Goal: Check status: Check status

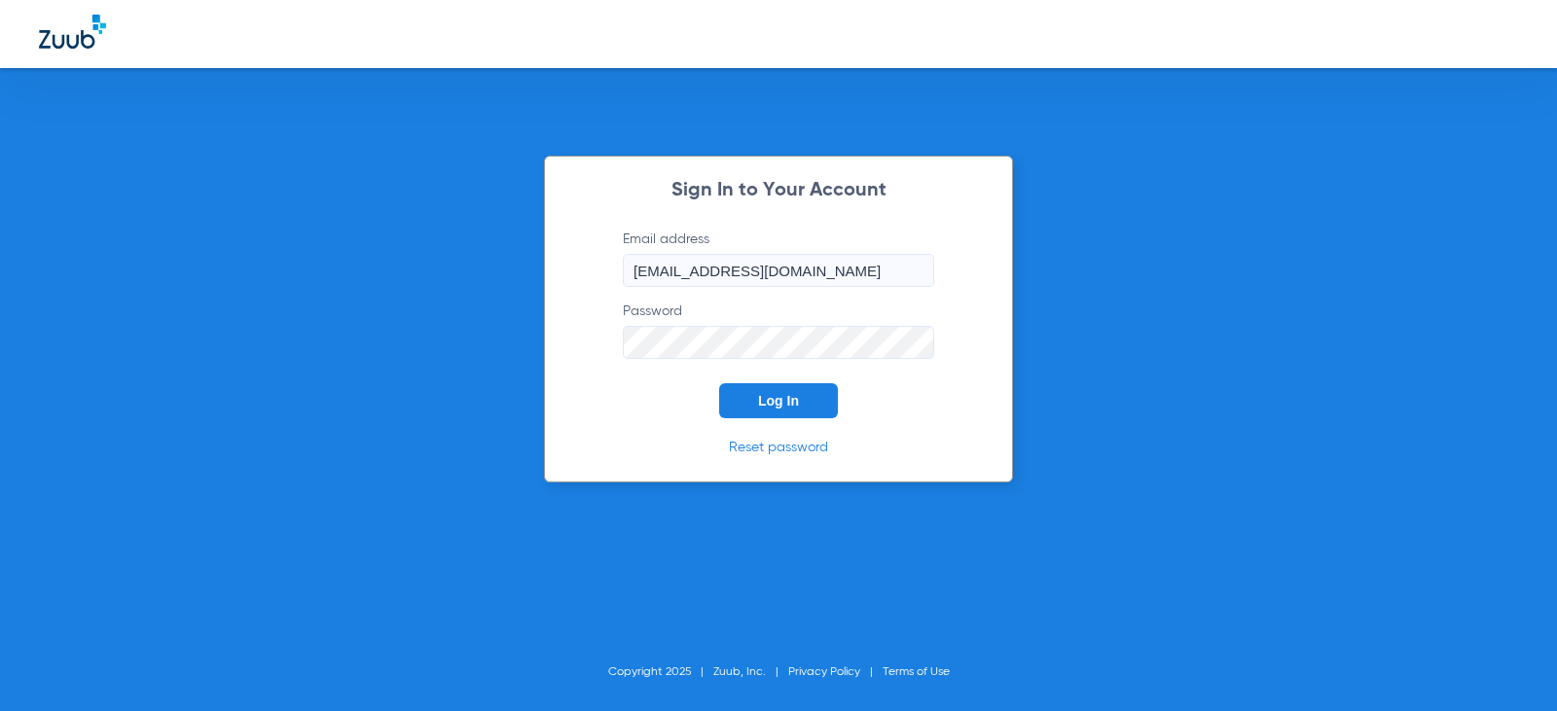
click at [789, 391] on button "Log In" at bounding box center [778, 400] width 119 height 35
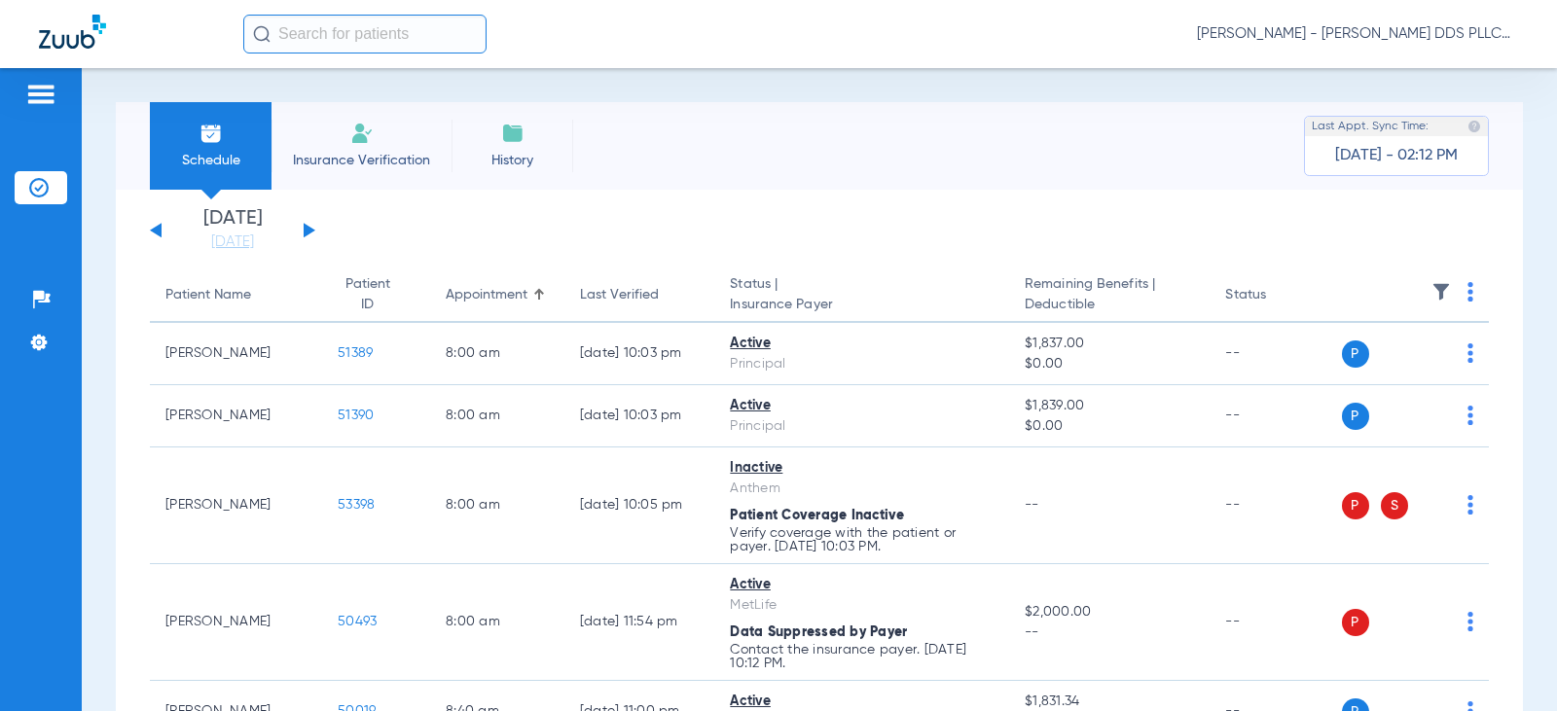
click at [312, 232] on button at bounding box center [310, 230] width 12 height 15
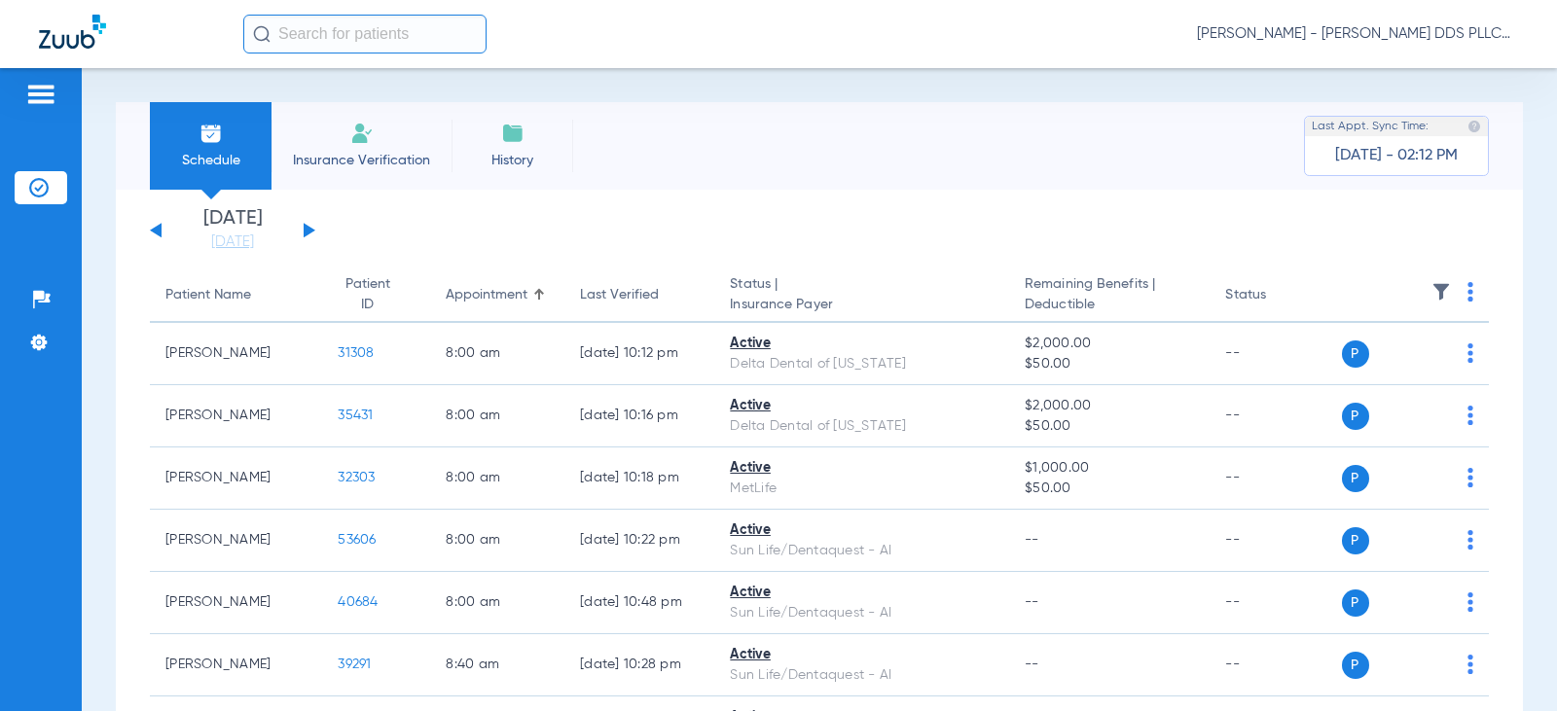
click at [312, 232] on button at bounding box center [310, 230] width 12 height 15
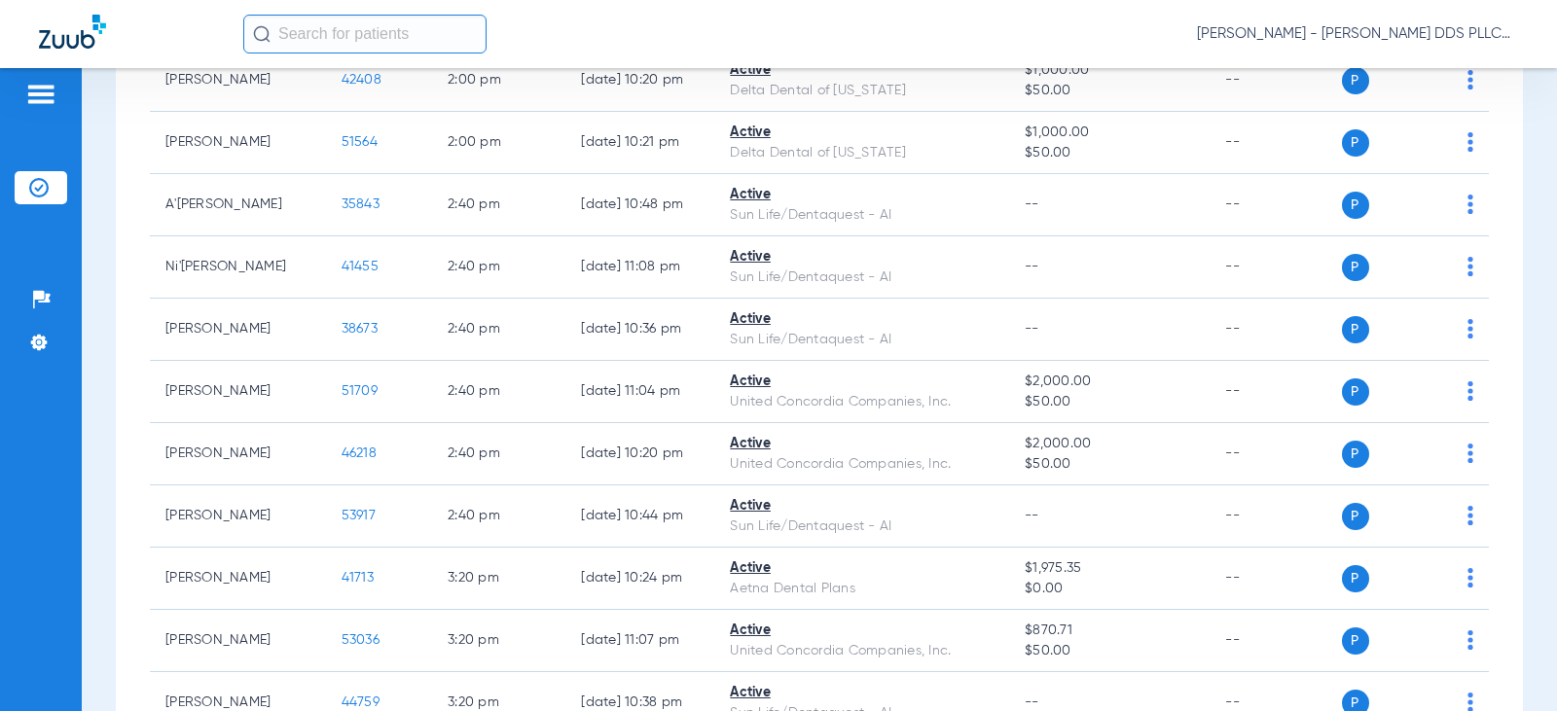
scroll to position [2336, 0]
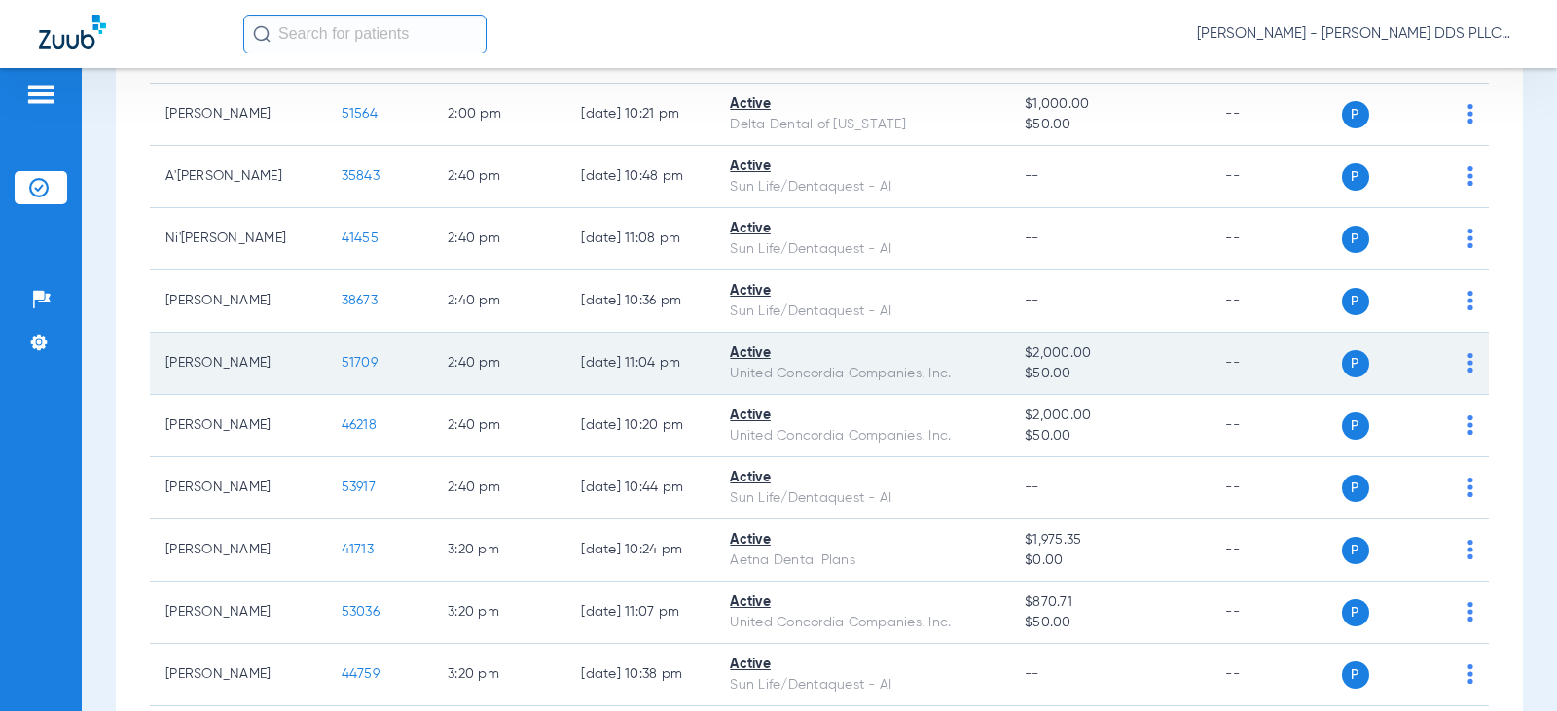
click at [346, 361] on span "51709" at bounding box center [360, 363] width 36 height 14
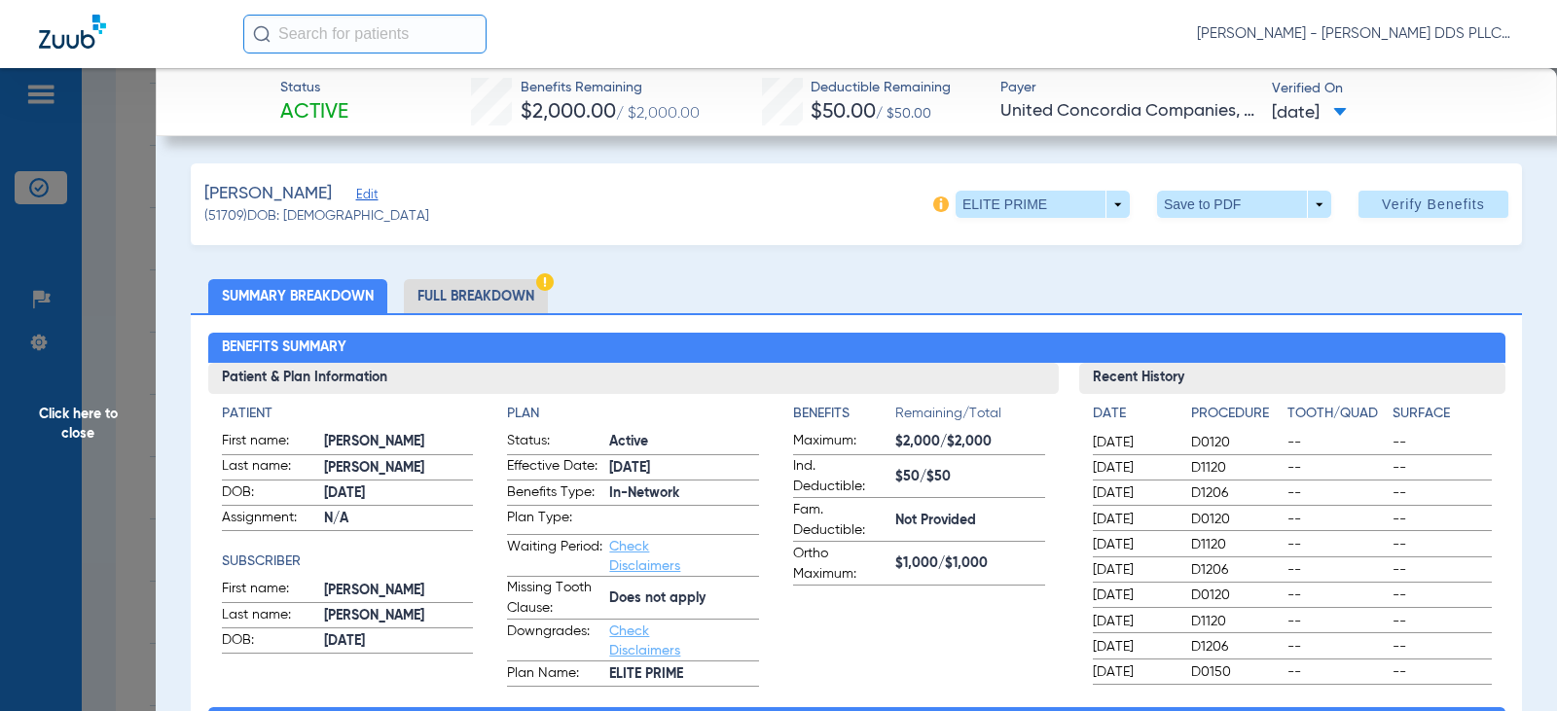
click at [445, 305] on li "Full Breakdown" at bounding box center [476, 296] width 144 height 34
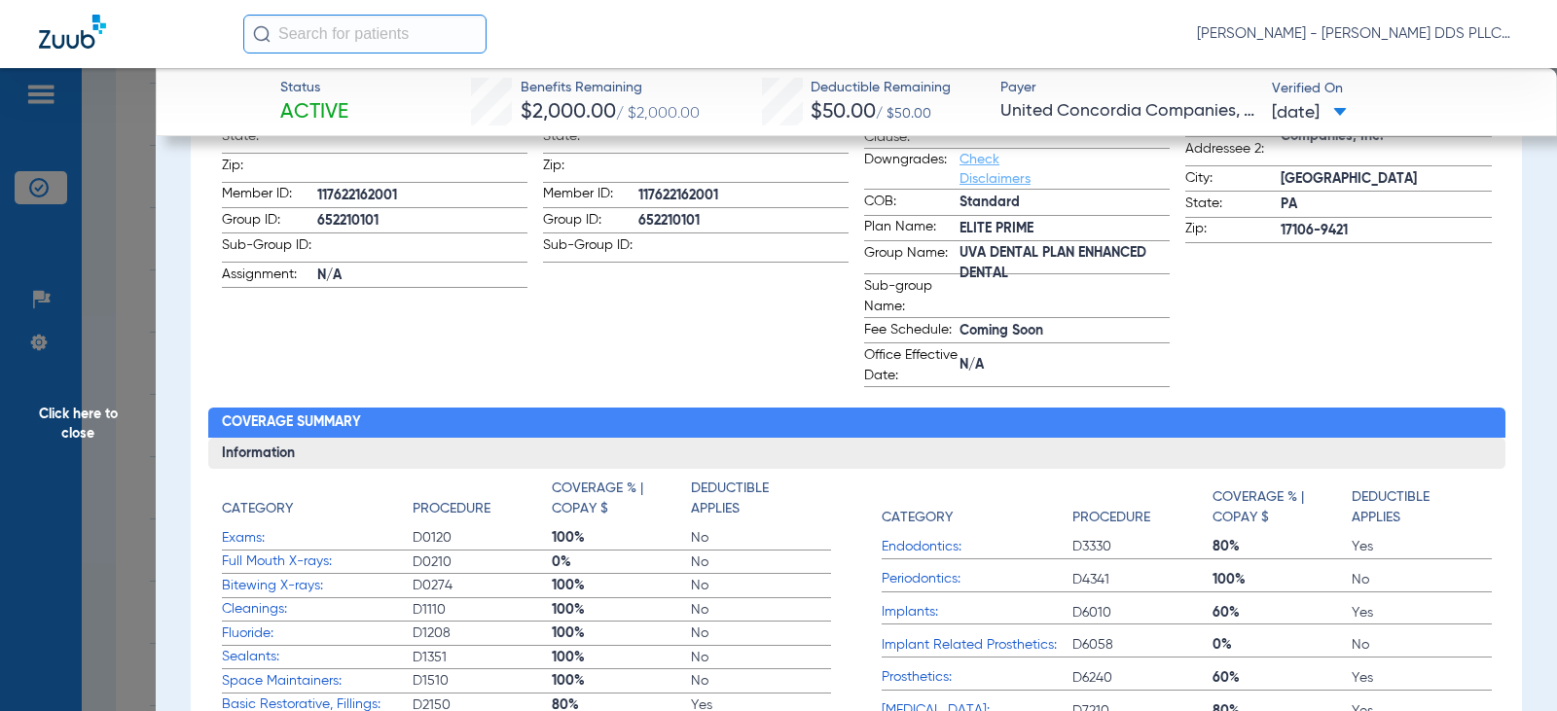
scroll to position [519, 0]
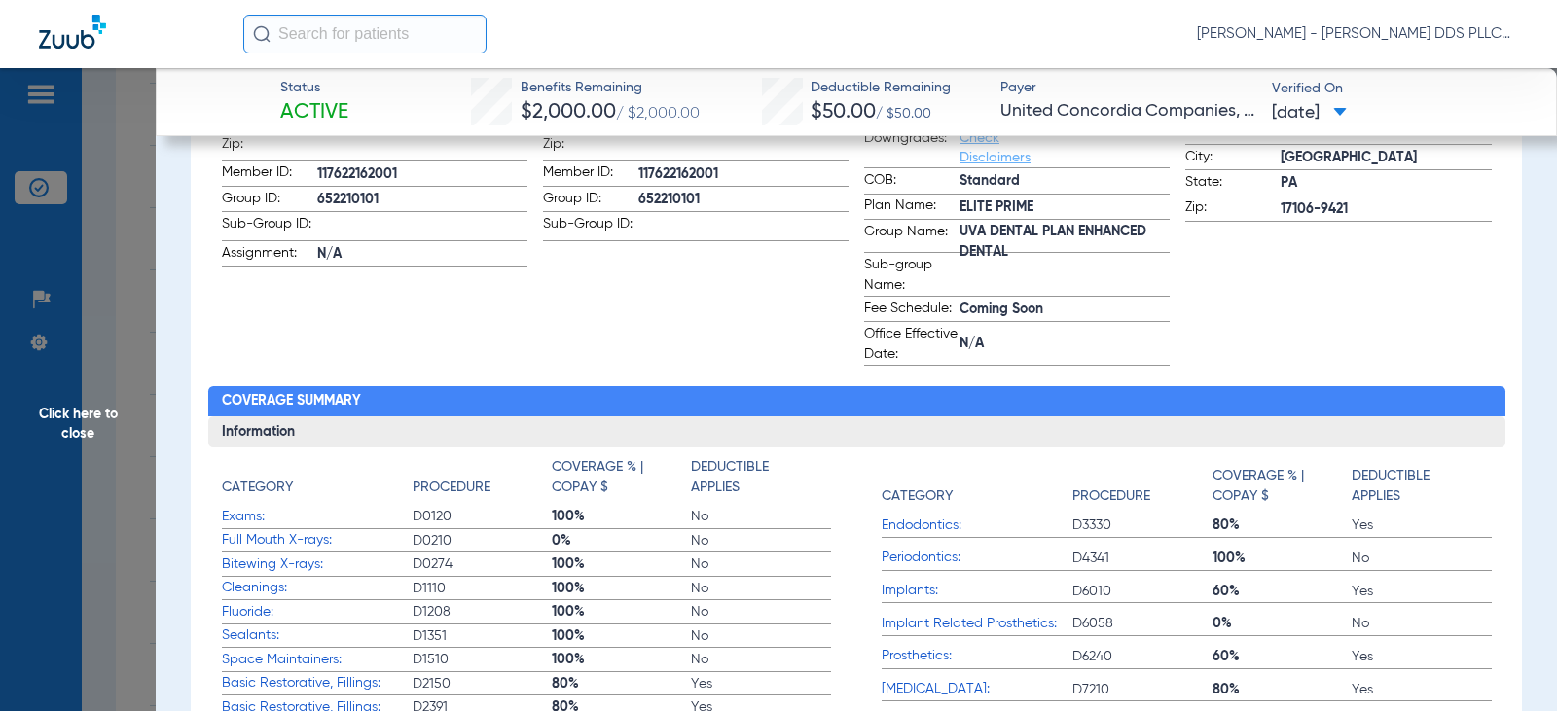
click at [80, 414] on span "Click here to close" at bounding box center [78, 423] width 156 height 711
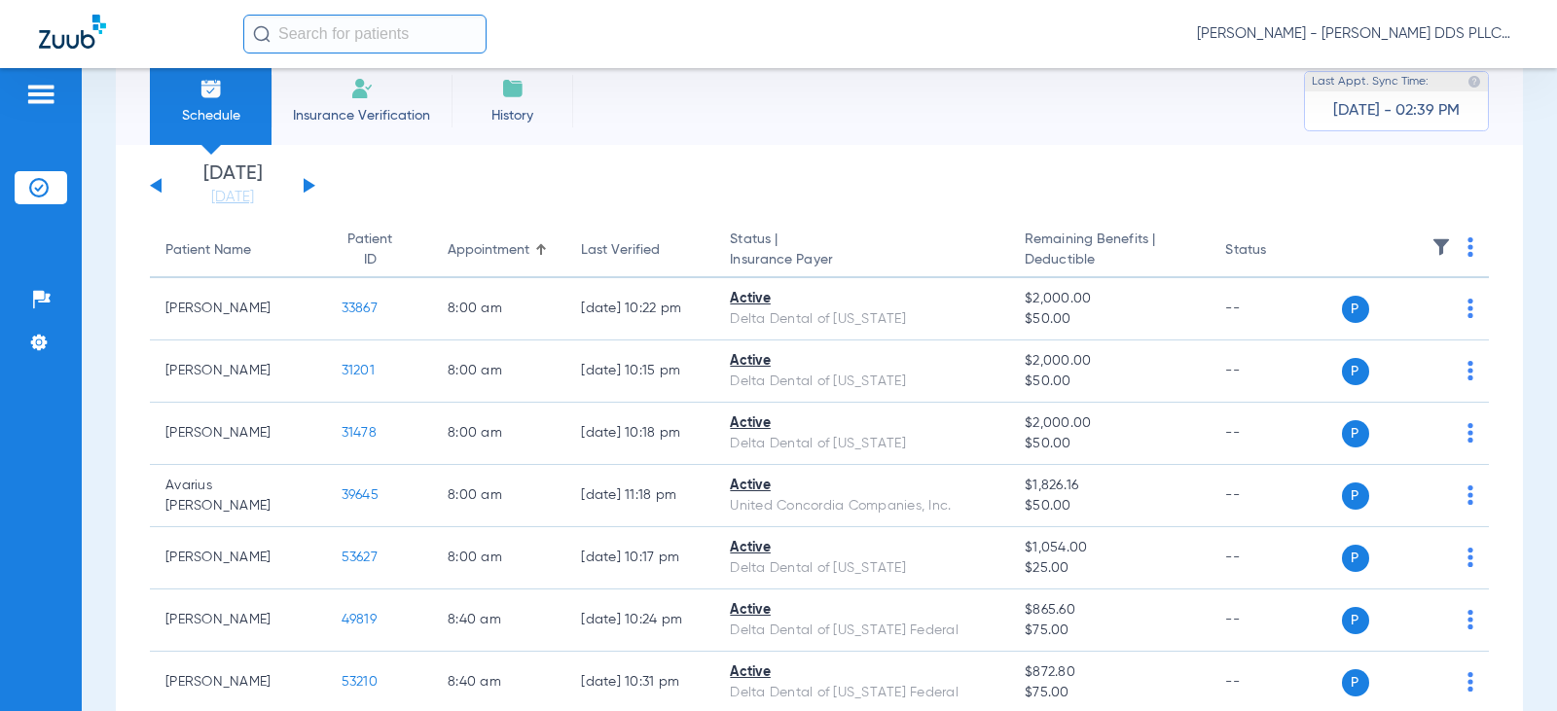
scroll to position [0, 0]
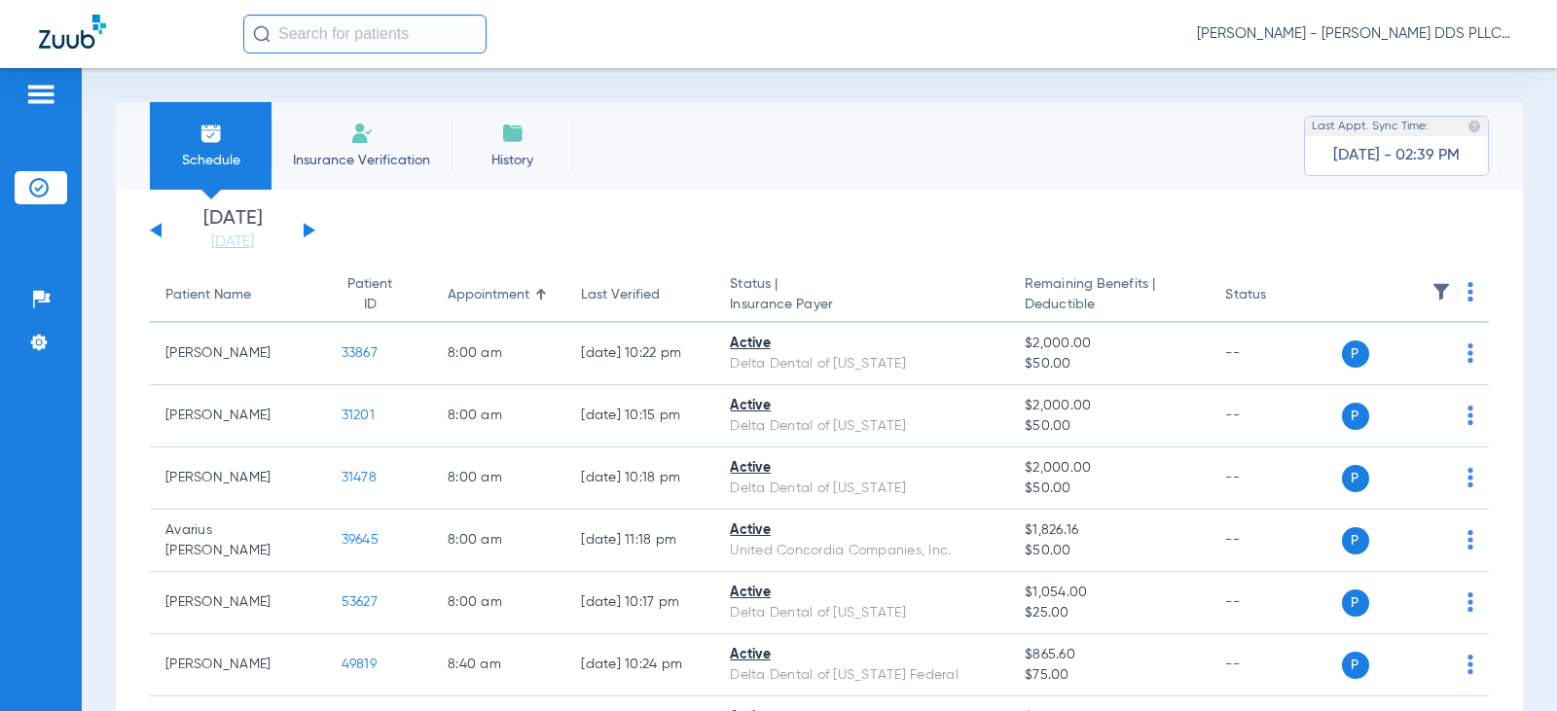
click at [152, 233] on div "[DATE] [DATE] [DATE] [DATE] [DATE] [DATE] [DATE] [DATE] [DATE] [DATE] [DATE] [D…" at bounding box center [232, 230] width 165 height 43
click at [160, 232] on button at bounding box center [156, 230] width 12 height 15
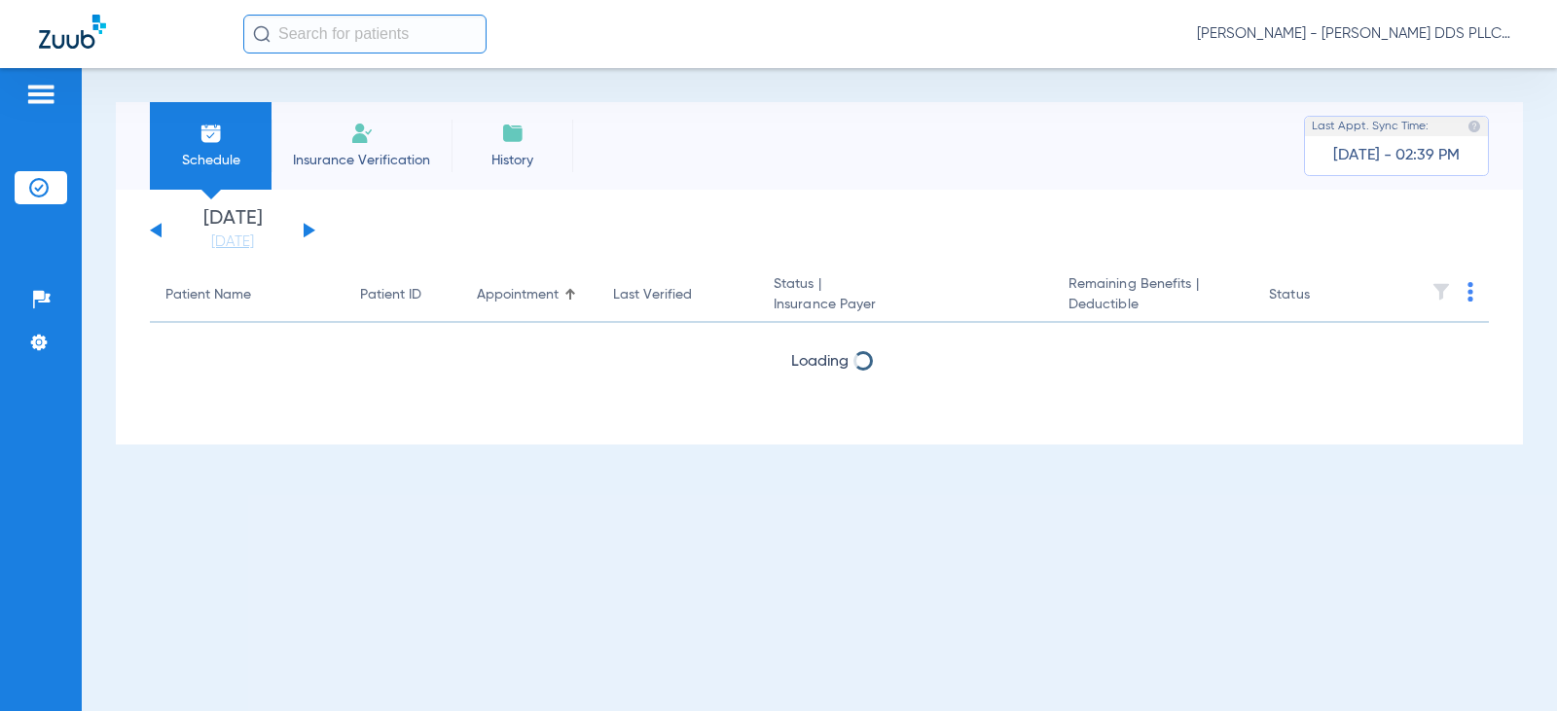
click at [160, 232] on button at bounding box center [156, 230] width 12 height 15
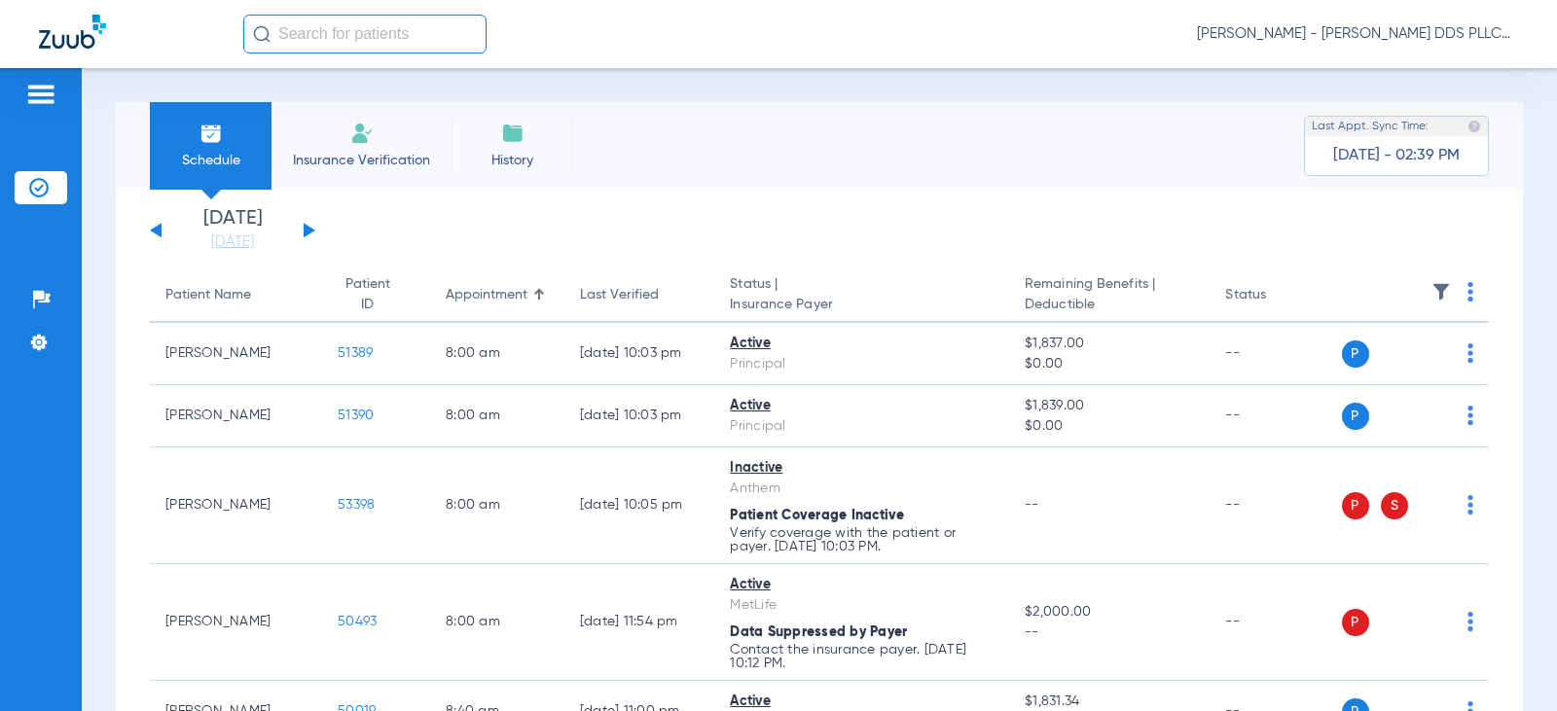
click at [304, 236] on button at bounding box center [310, 230] width 12 height 15
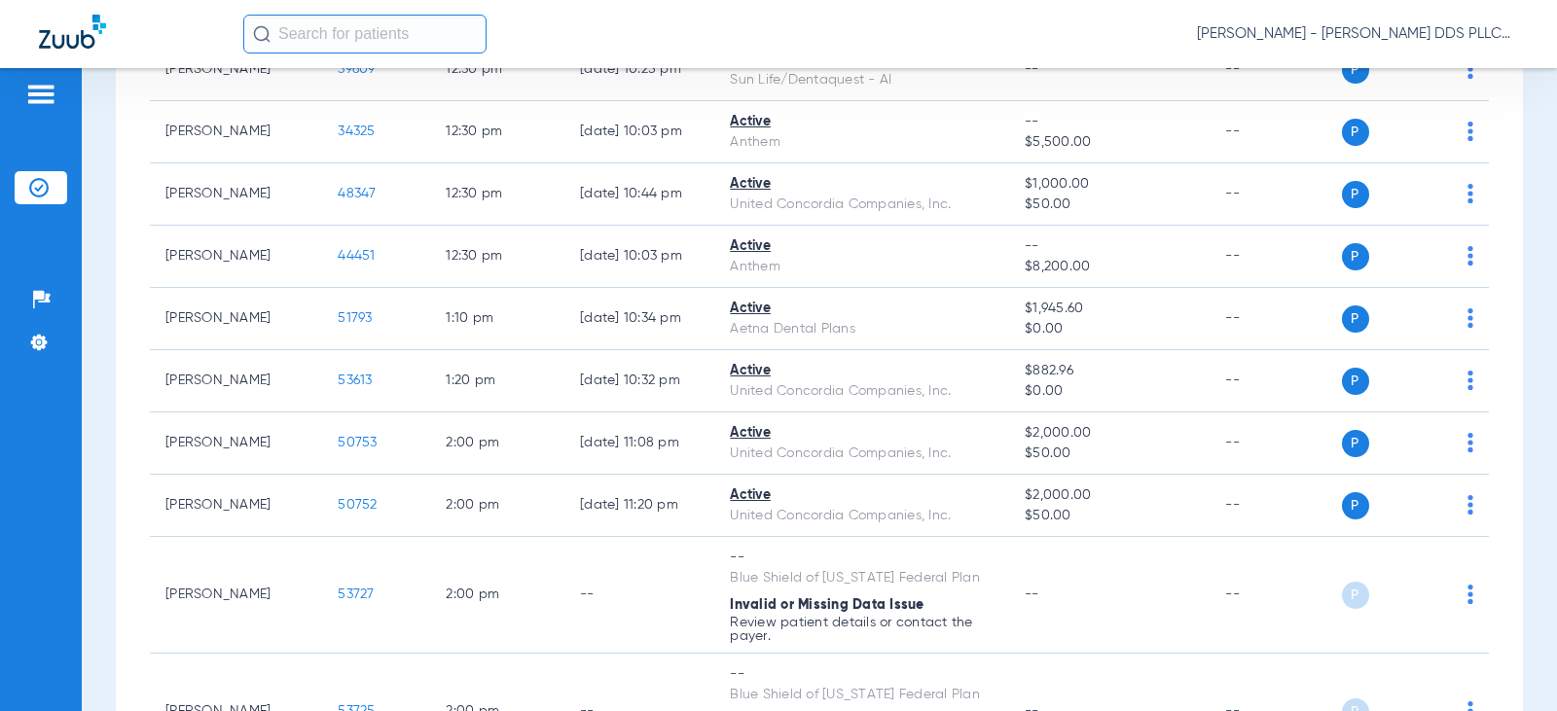
scroll to position [2076, 0]
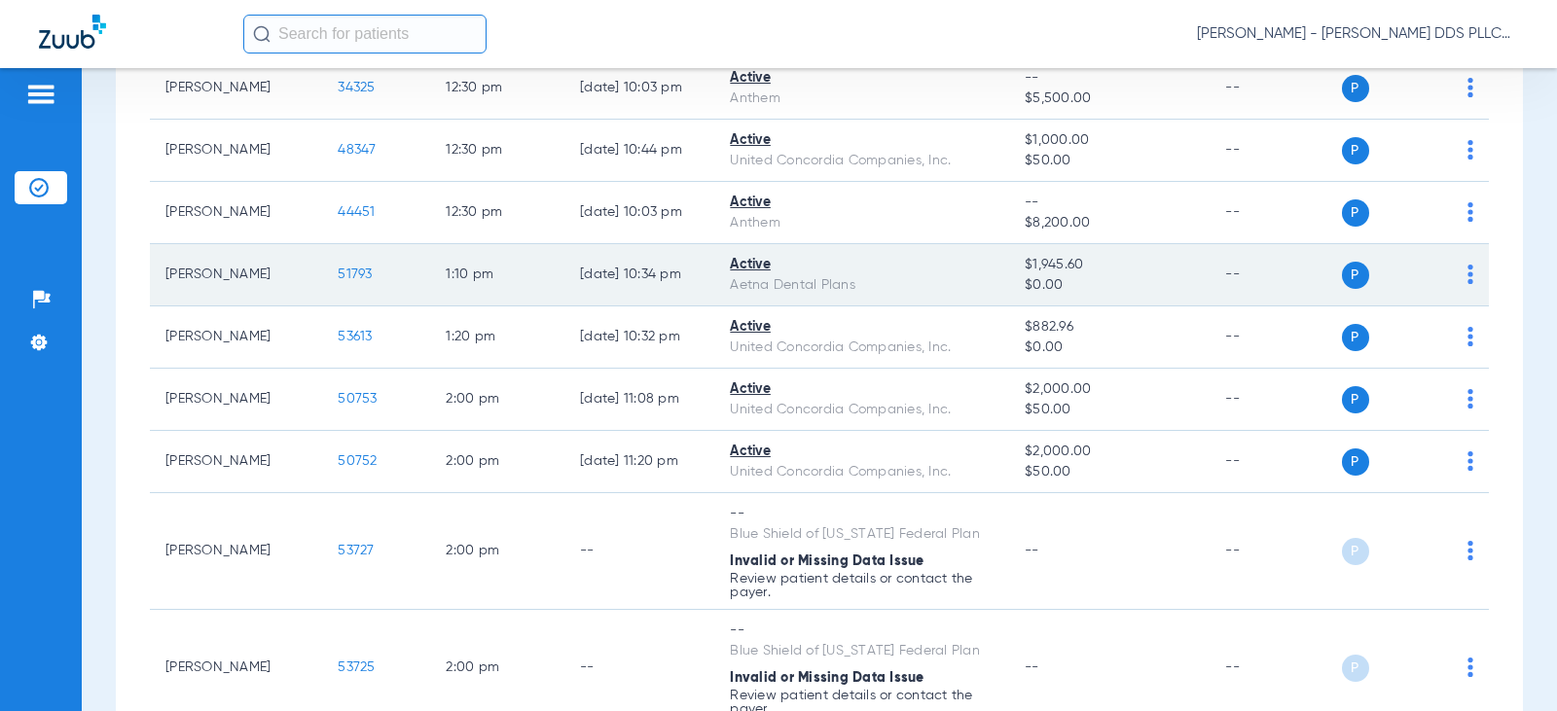
click at [347, 281] on span "51793" at bounding box center [355, 275] width 34 height 14
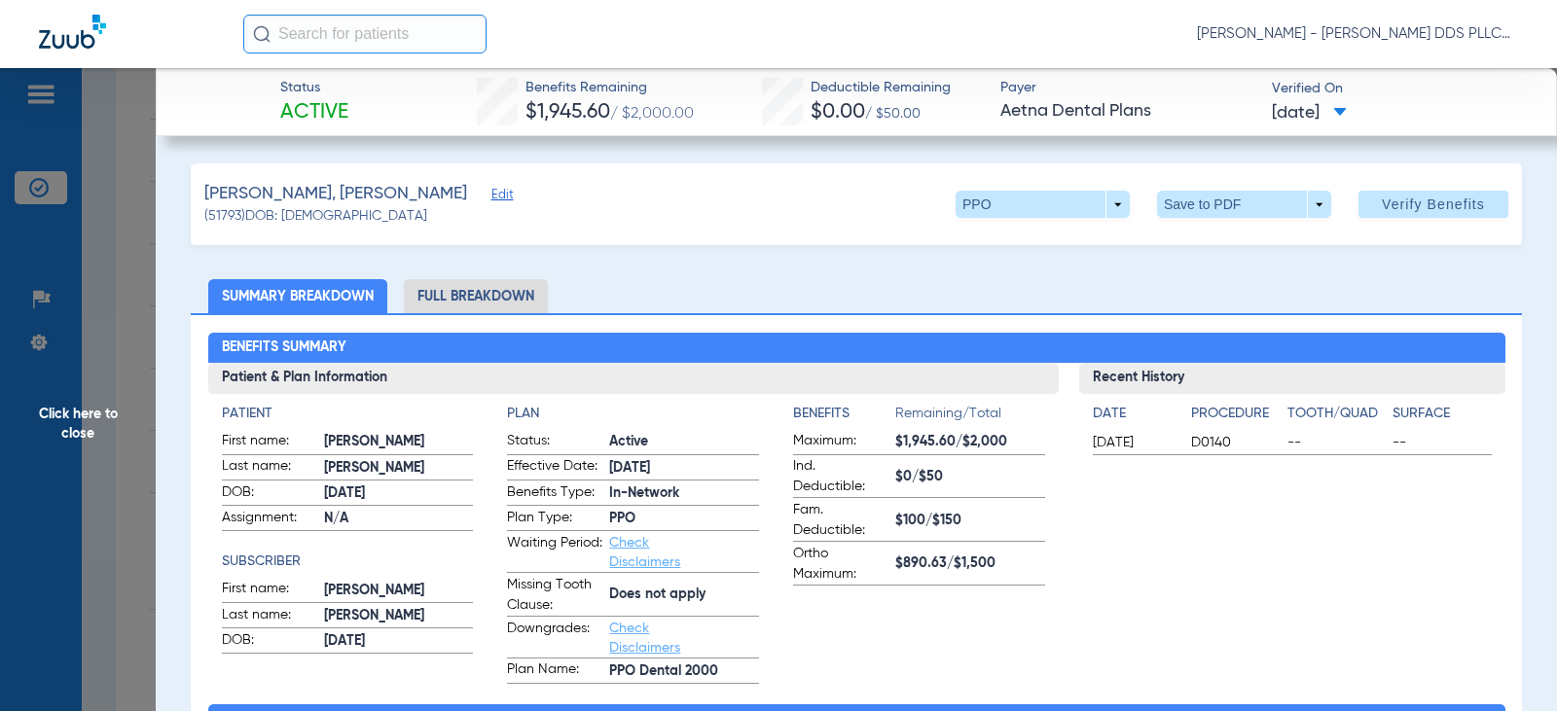
click at [503, 295] on li "Full Breakdown" at bounding box center [476, 296] width 144 height 34
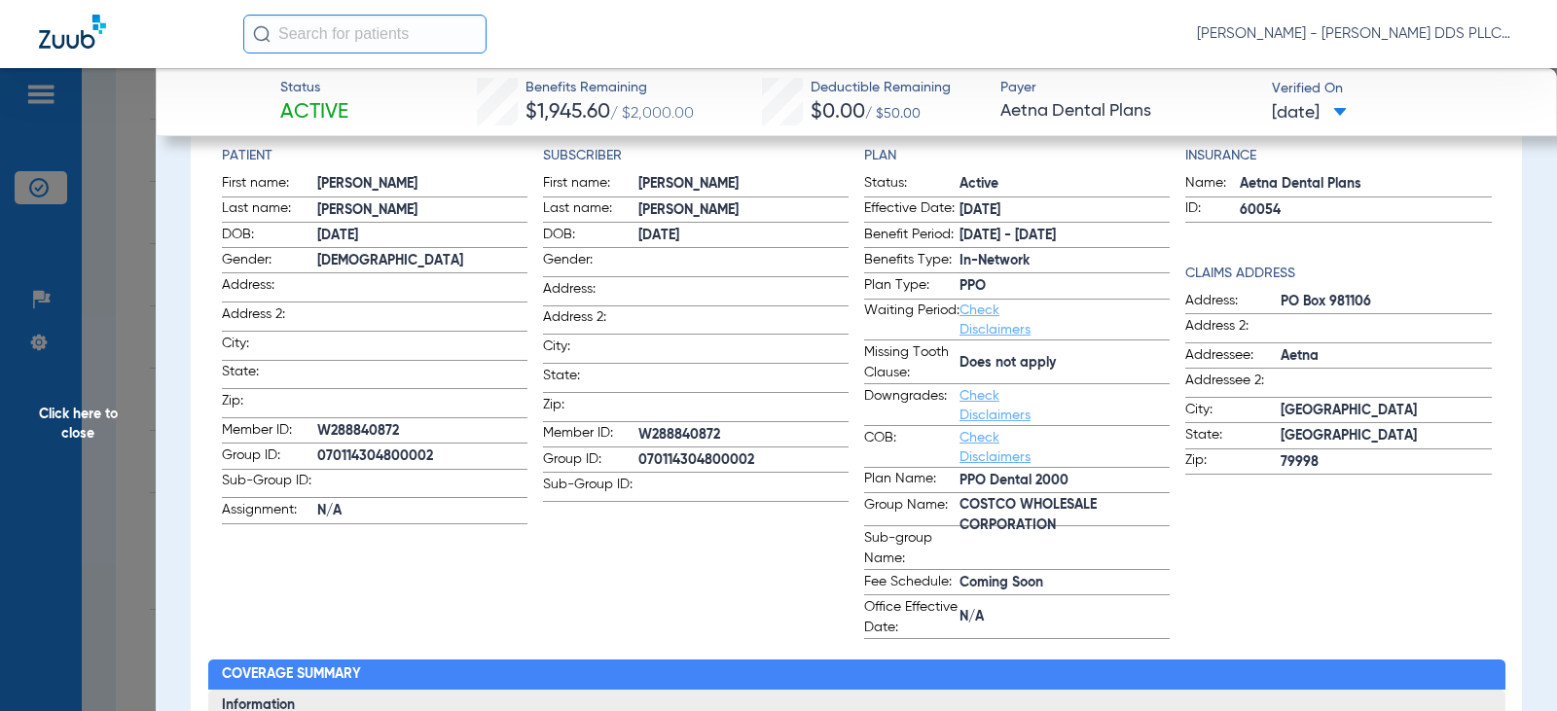
scroll to position [260, 0]
